Goal: Information Seeking & Learning: Understand process/instructions

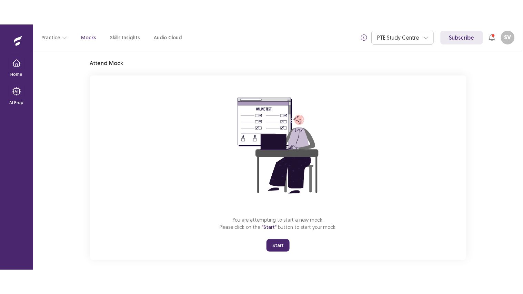
scroll to position [27, 0]
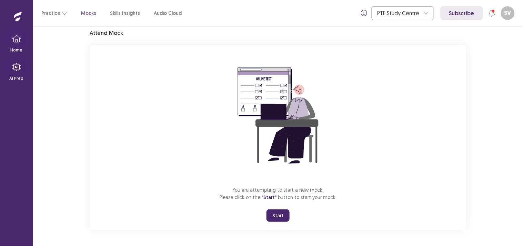
click at [279, 214] on button "Start" at bounding box center [278, 215] width 23 height 12
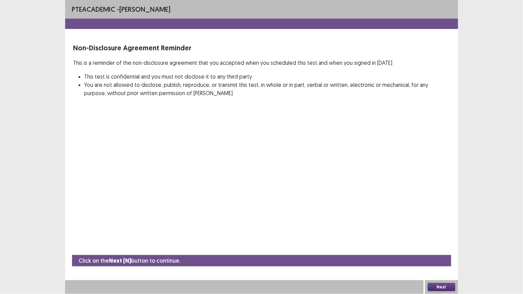
click at [437, 245] on button "Next" at bounding box center [442, 287] width 28 height 8
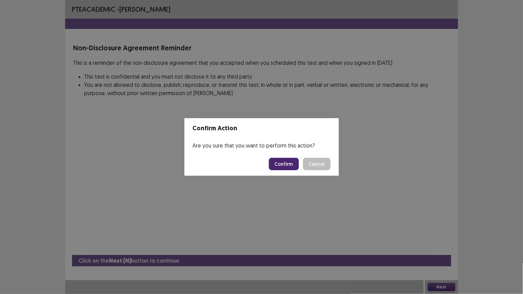
click at [293, 164] on button "Confirm" at bounding box center [284, 164] width 30 height 12
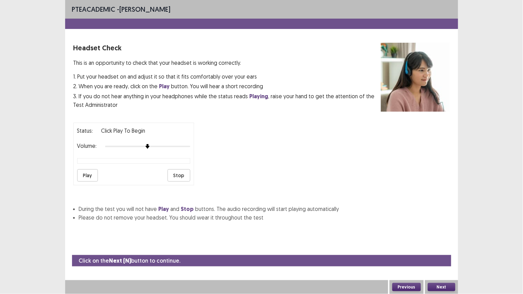
click at [88, 174] on button "Play" at bounding box center [87, 175] width 21 height 12
click at [443, 245] on button "Next" at bounding box center [442, 287] width 28 height 8
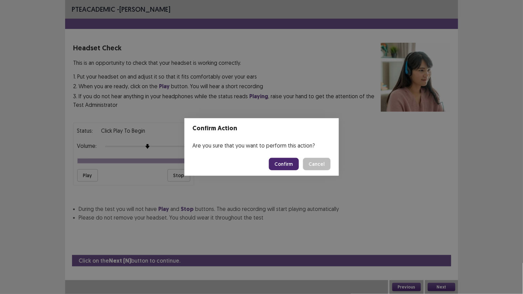
click at [281, 164] on button "Confirm" at bounding box center [284, 164] width 30 height 12
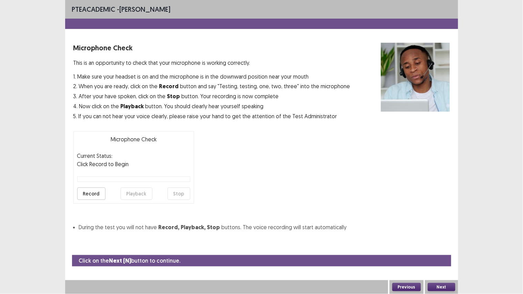
click at [405, 245] on button "Previous" at bounding box center [406, 287] width 29 height 8
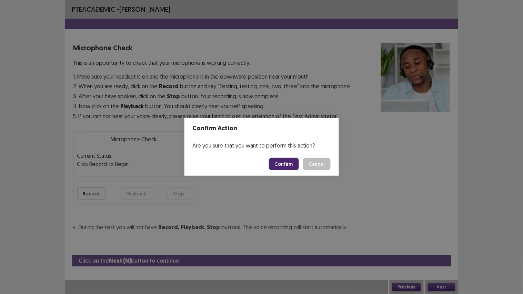
click at [288, 164] on button "Confirm" at bounding box center [284, 164] width 30 height 12
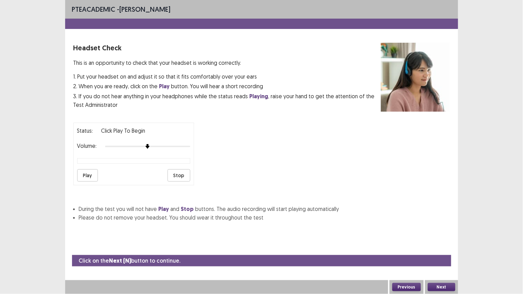
click at [404, 245] on button "Previous" at bounding box center [406, 287] width 29 height 8
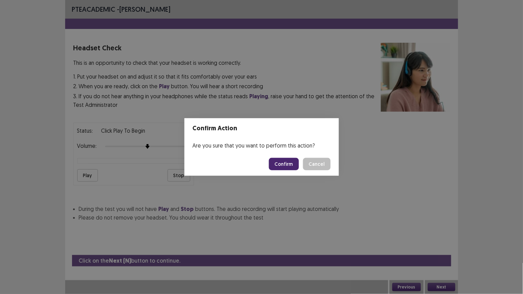
click at [286, 162] on button "Confirm" at bounding box center [284, 164] width 30 height 12
